Goal: Task Accomplishment & Management: Manage account settings

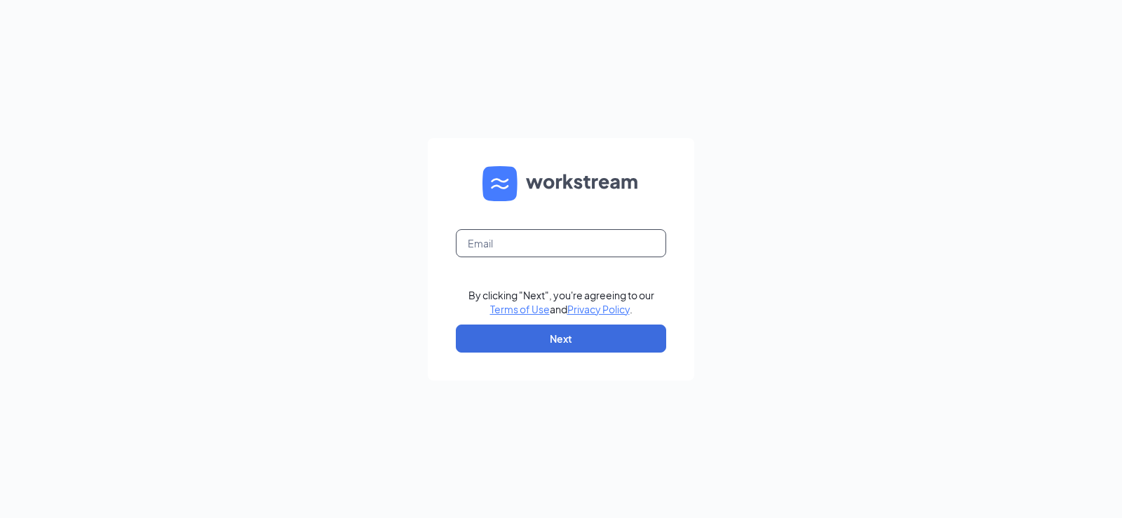
click at [520, 246] on input "text" at bounding box center [561, 243] width 210 height 28
type input "1423@chcunified.com"
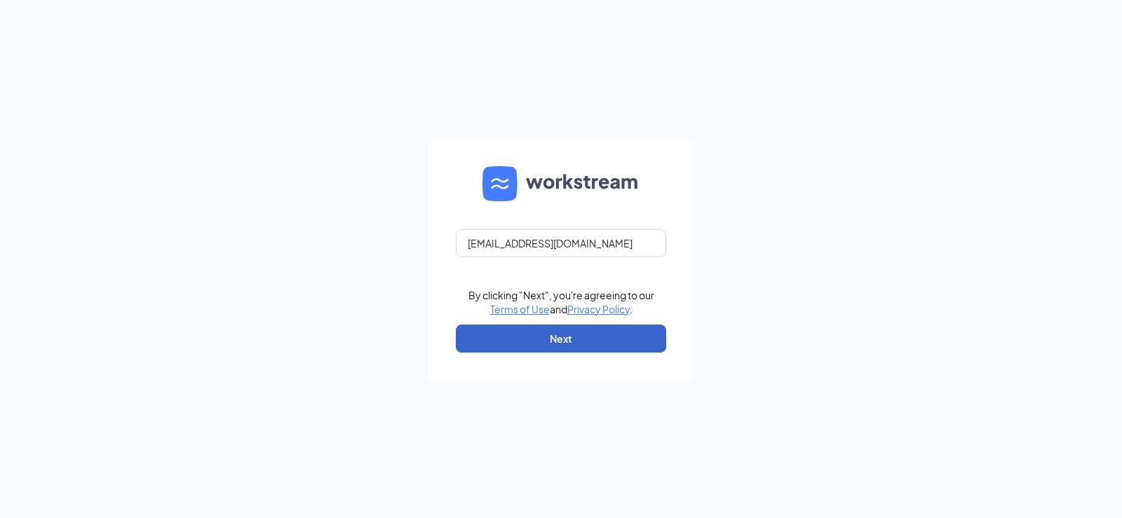
click at [520, 346] on button "Next" at bounding box center [561, 339] width 210 height 28
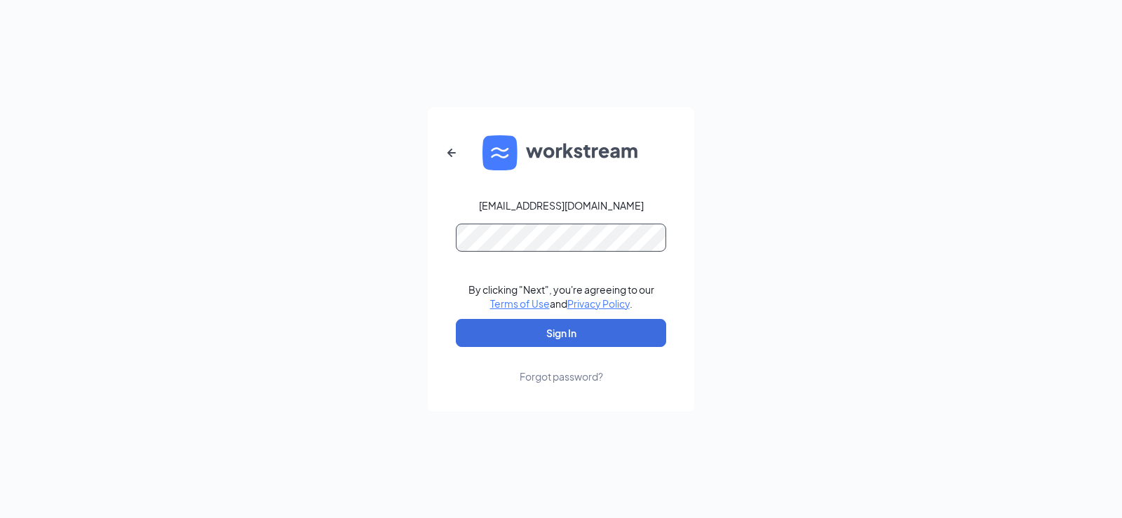
click at [456, 319] on button "Sign In" at bounding box center [561, 333] width 210 height 28
click at [527, 332] on button "Sign In" at bounding box center [561, 333] width 210 height 28
click at [454, 161] on button "button" at bounding box center [452, 153] width 34 height 34
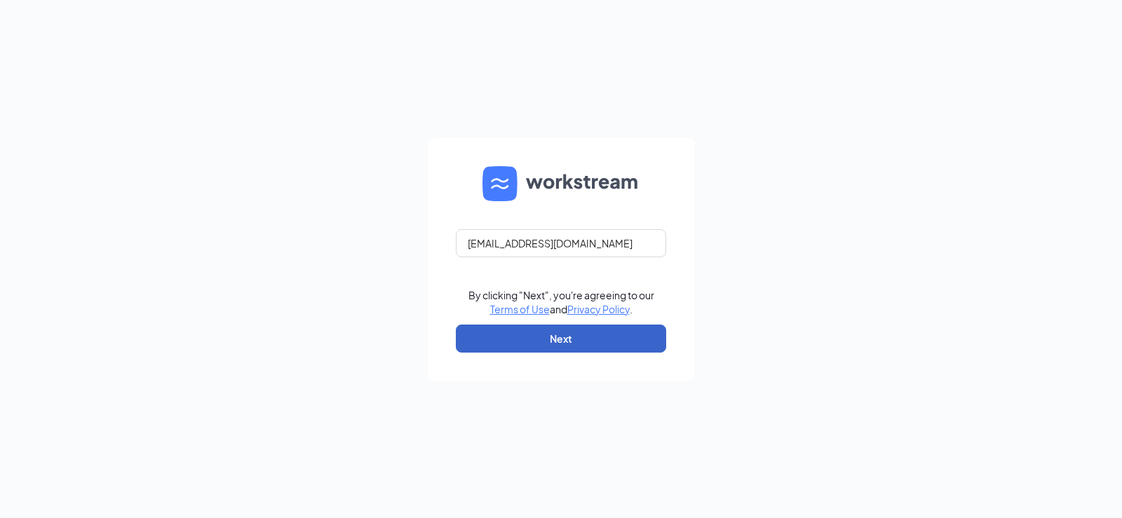
click at [569, 337] on button "Next" at bounding box center [561, 339] width 210 height 28
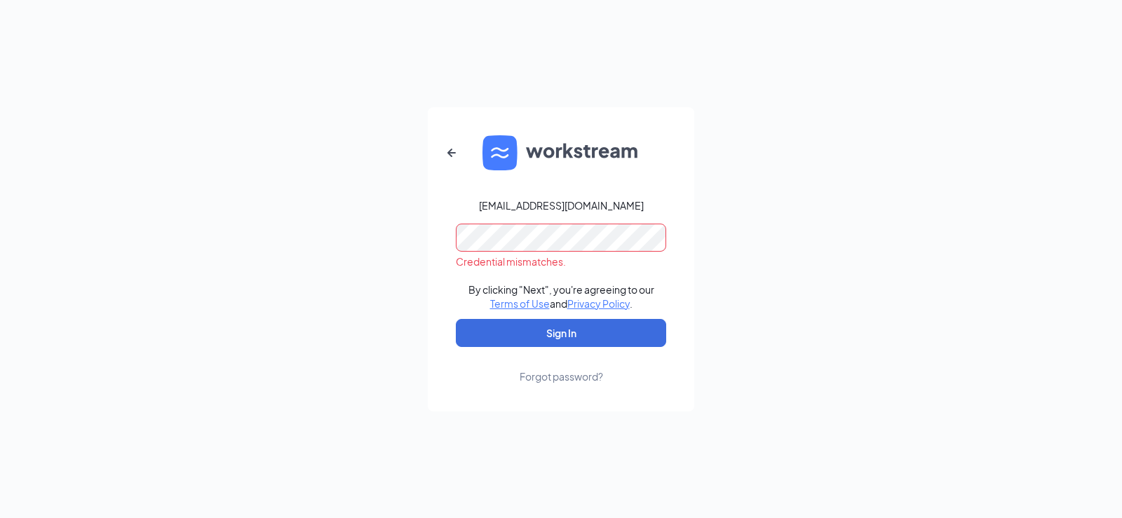
click at [333, 234] on div "1423@chcunified.com Credential mismatches. By clicking "Next", you're agreeing …" at bounding box center [561, 259] width 1122 height 518
click at [456, 319] on button "Sign In" at bounding box center [561, 333] width 210 height 28
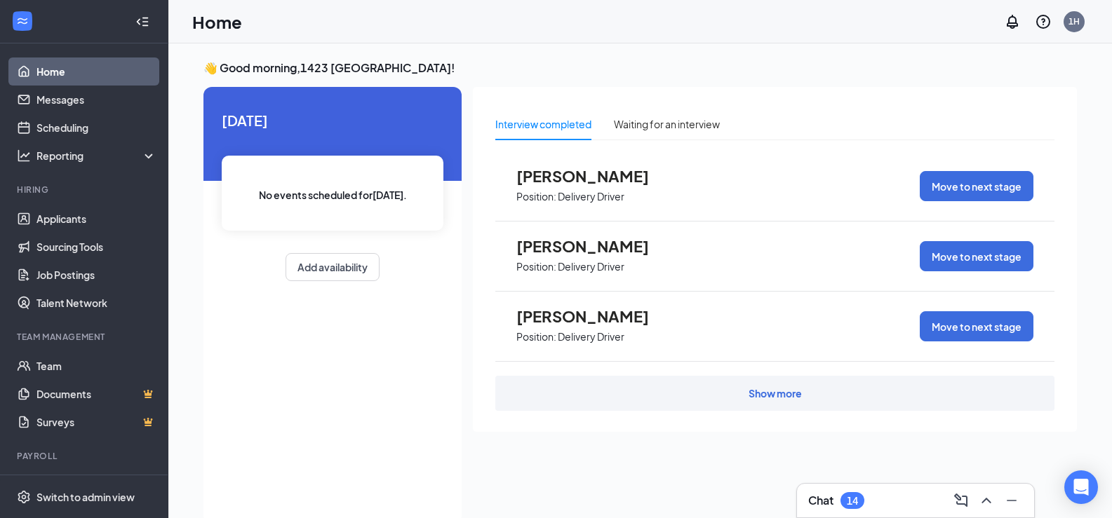
click at [640, 181] on span "[PERSON_NAME]" at bounding box center [593, 176] width 154 height 18
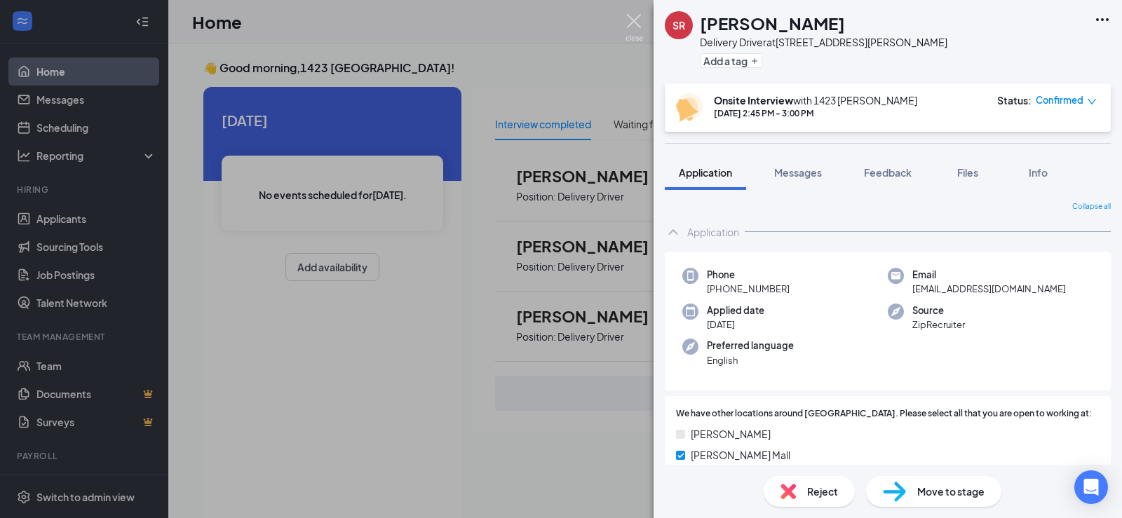
click at [630, 18] on img at bounding box center [635, 27] width 18 height 27
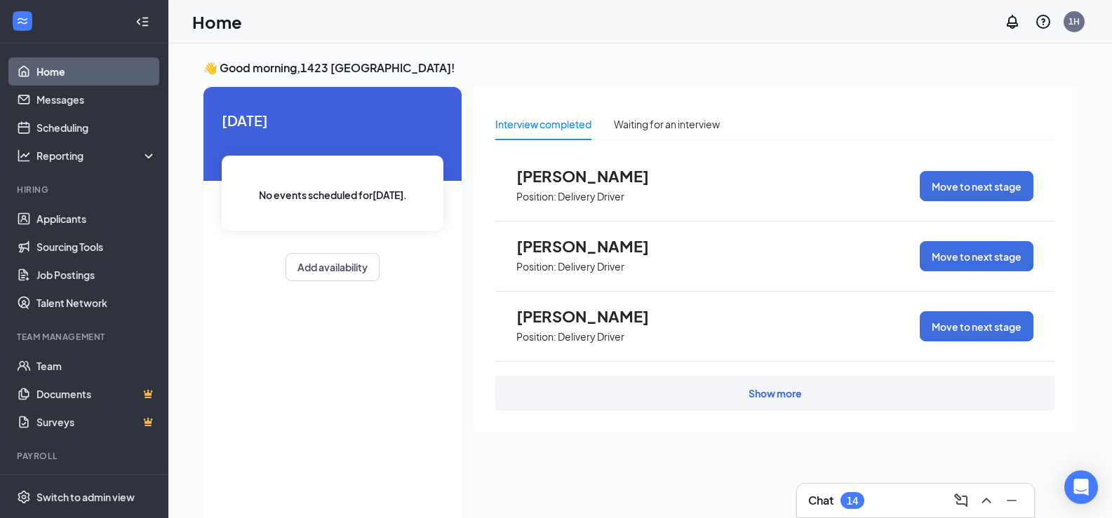
click at [761, 391] on div "Show more" at bounding box center [774, 393] width 53 height 14
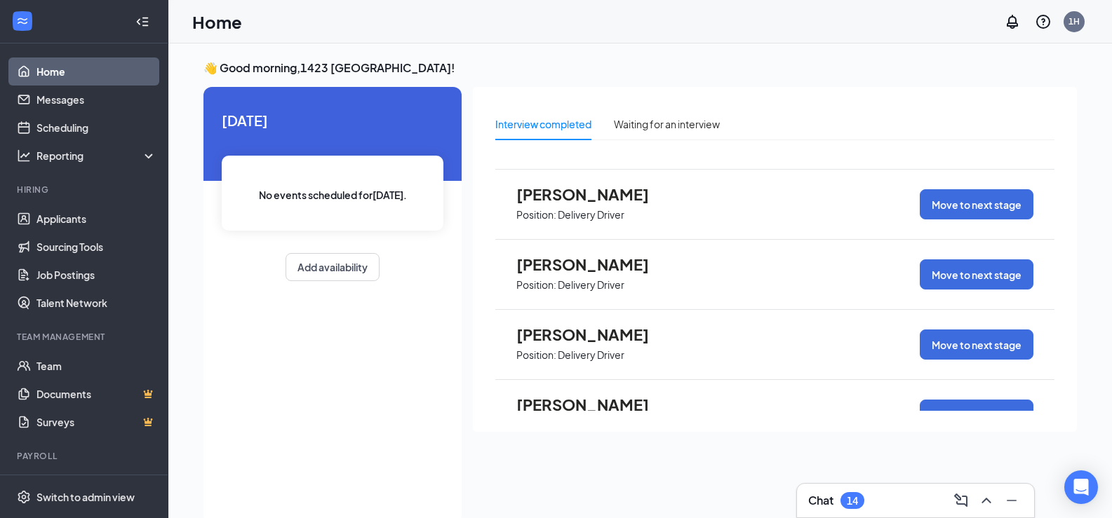
scroll to position [21, 0]
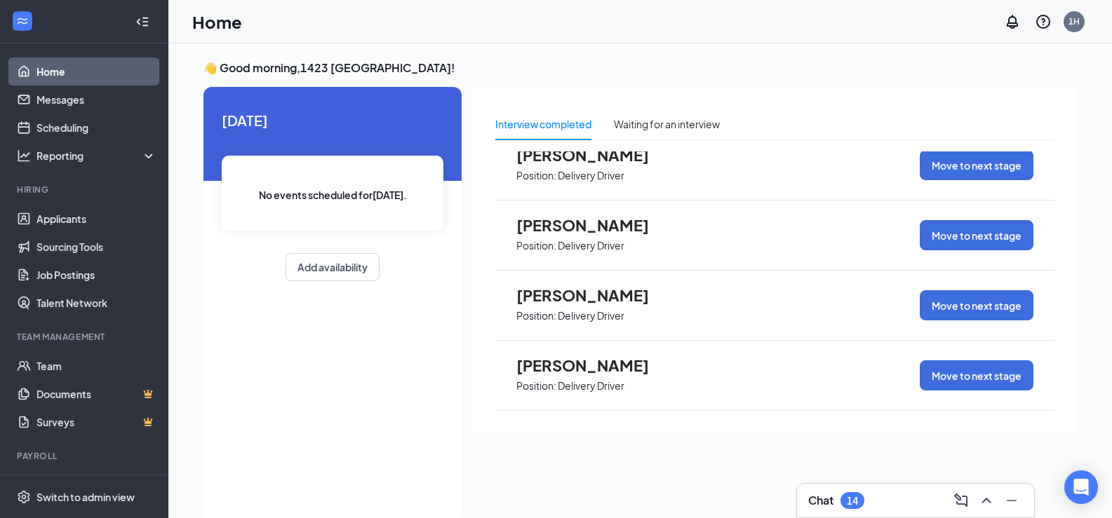
click at [575, 304] on span "Position: Delivery Driver" at bounding box center [593, 314] width 154 height 21
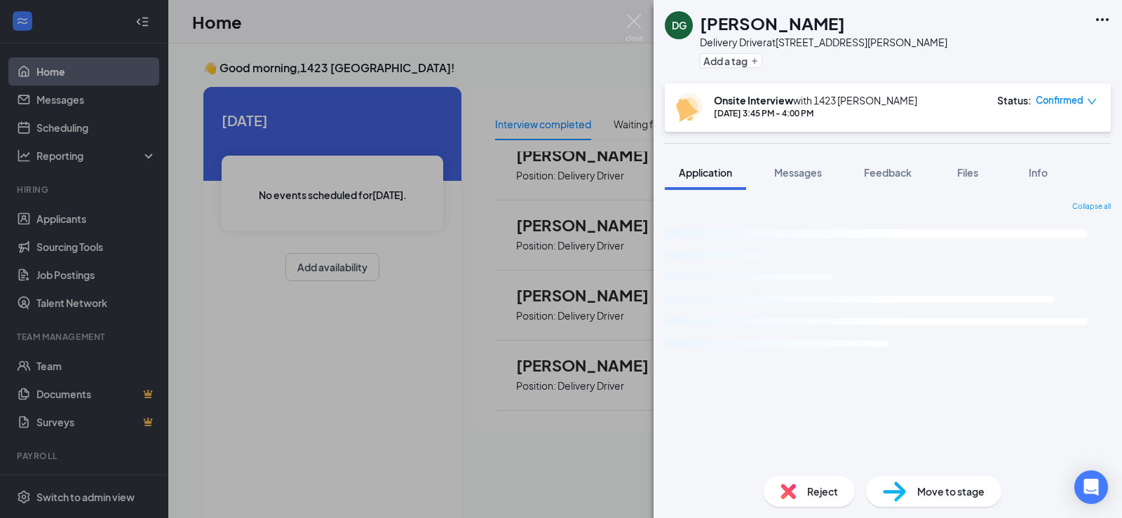
click at [602, 326] on div "DG [PERSON_NAME] Driver at [STREET_ADDRESS][PERSON_NAME] Add a tag Onsite Inter…" at bounding box center [561, 259] width 1122 height 518
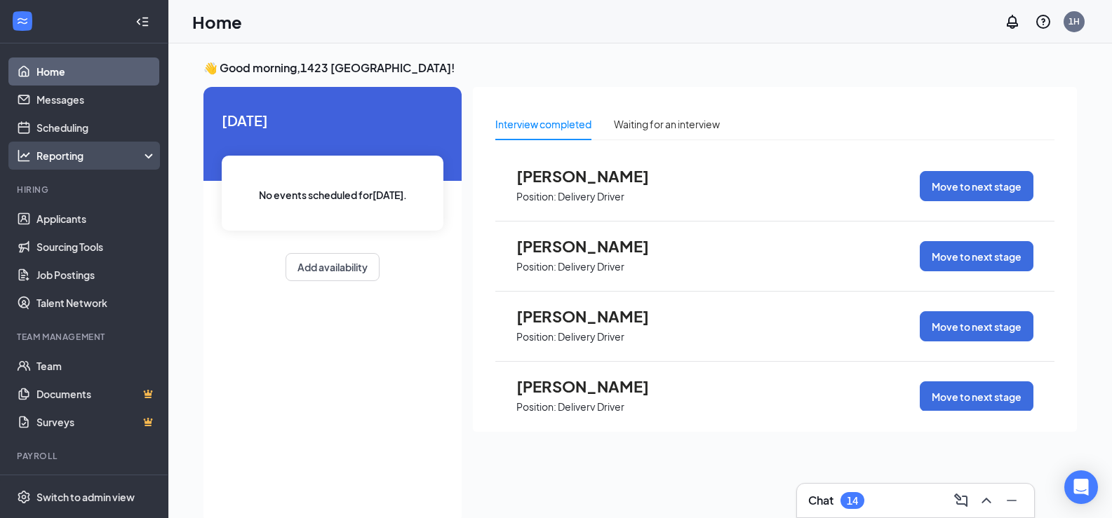
click at [136, 158] on div "Reporting" at bounding box center [96, 156] width 121 height 14
